Goal: Navigation & Orientation: Find specific page/section

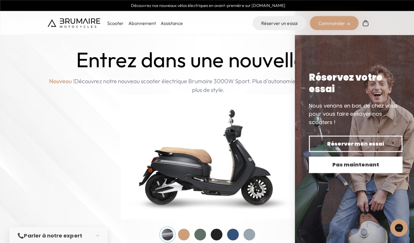
click at [353, 166] on span "Pas maintenant" at bounding box center [353, 164] width 73 height 8
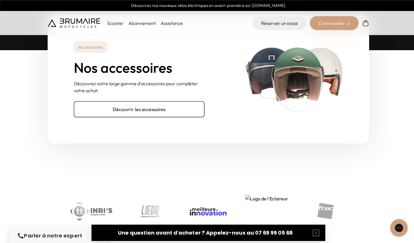
scroll to position [1842, 0]
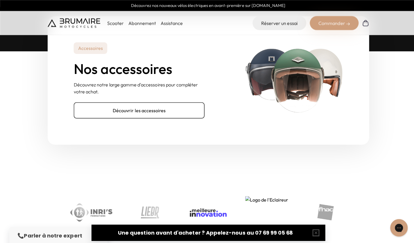
click at [85, 21] on img at bounding box center [73, 22] width 52 height 9
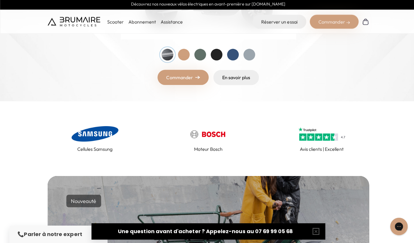
scroll to position [178, 0]
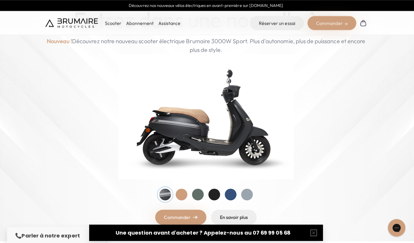
scroll to position [36, 0]
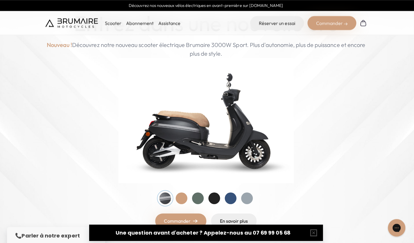
click at [243, 150] on img at bounding box center [207, 120] width 174 height 125
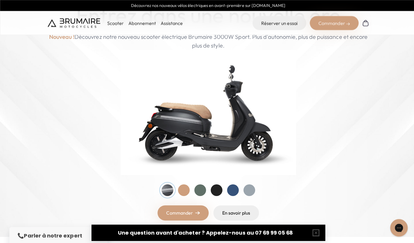
scroll to position [0, 0]
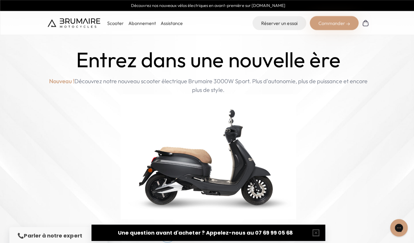
click at [195, 168] on img at bounding box center [207, 156] width 174 height 125
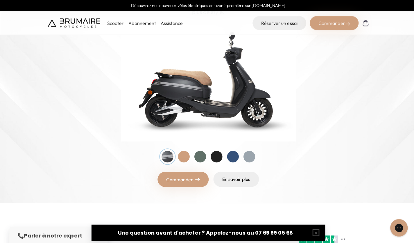
scroll to position [77, 0]
click at [183, 159] on div at bounding box center [183, 156] width 12 height 12
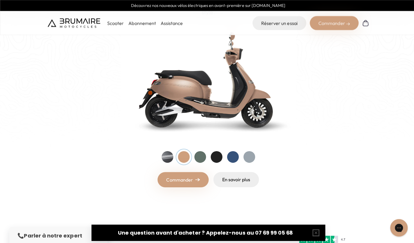
click at [200, 156] on div at bounding box center [199, 156] width 12 height 12
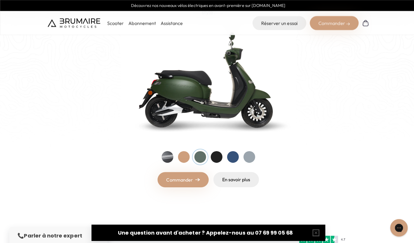
click at [215, 158] on div at bounding box center [215, 156] width 12 height 12
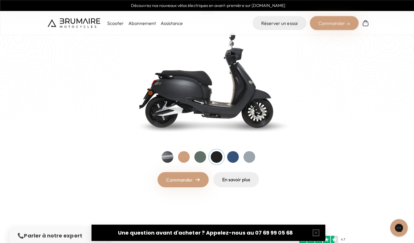
click at [231, 155] on div at bounding box center [232, 156] width 12 height 12
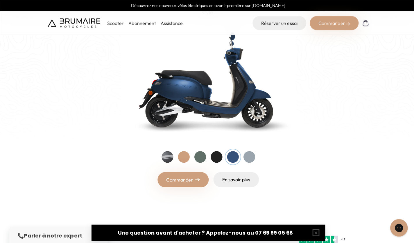
click at [249, 155] on div at bounding box center [248, 156] width 12 height 12
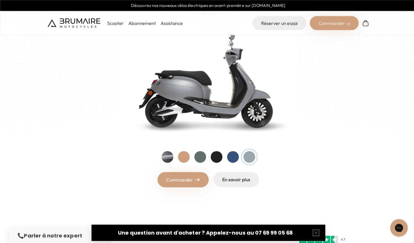
click at [182, 157] on div at bounding box center [183, 156] width 12 height 12
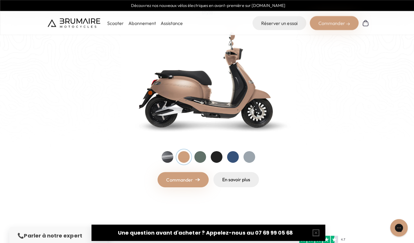
click at [113, 25] on p "Scooter" at bounding box center [115, 22] width 17 height 7
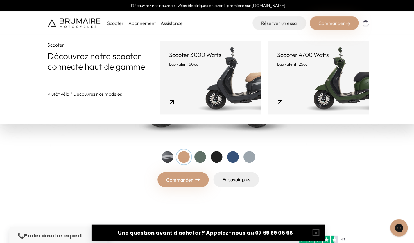
click at [196, 57] on p "Scooter 3000 Watts" at bounding box center [209, 55] width 82 height 8
